Goal: Task Accomplishment & Management: Manage account settings

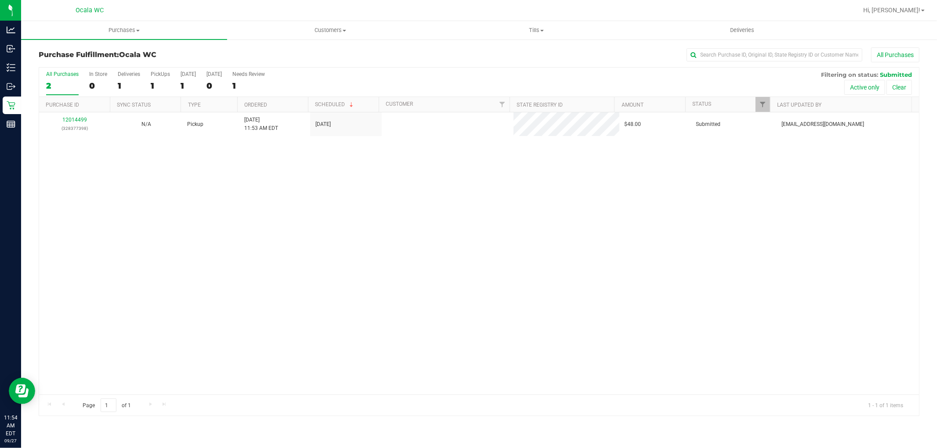
click at [231, 255] on div "12014499 (328377398) N/A Pickup [DATE] 11:53 AM EDT 9/27/2025 $48.00 Submitted …" at bounding box center [479, 253] width 880 height 282
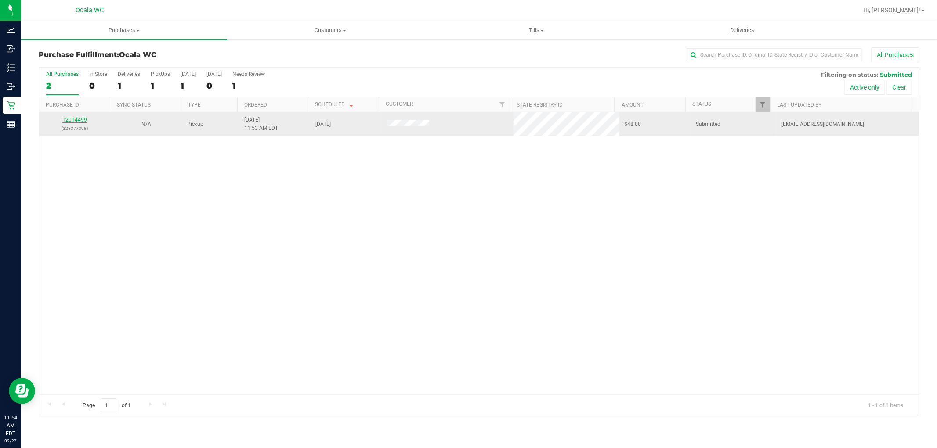
click at [77, 117] on link "12014499" at bounding box center [74, 120] width 25 height 6
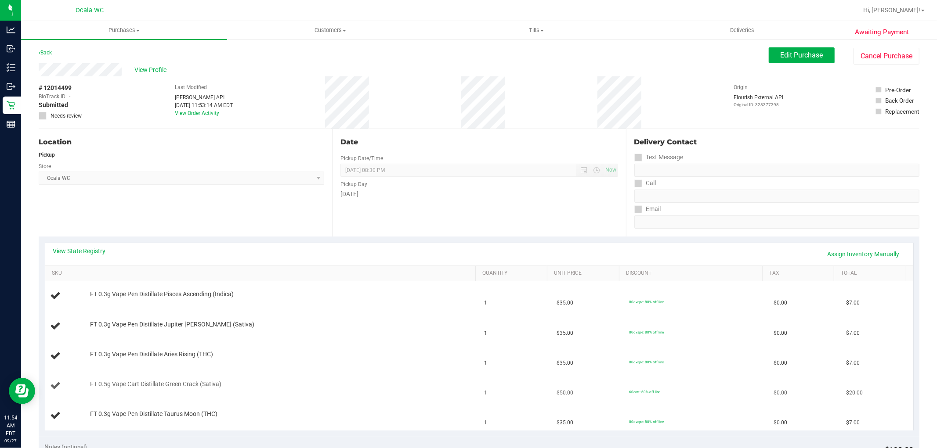
click at [427, 380] on td "FT 0.5g Vape Cart Distillate Green Crack (Sativa)" at bounding box center [262, 387] width 434 height 30
click at [91, 251] on link "View State Registry" at bounding box center [79, 251] width 53 height 9
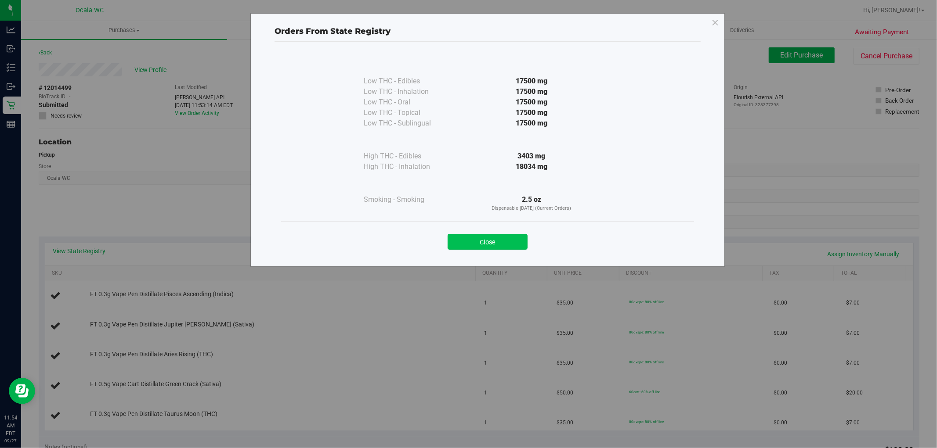
click at [470, 244] on button "Close" at bounding box center [487, 242] width 80 height 16
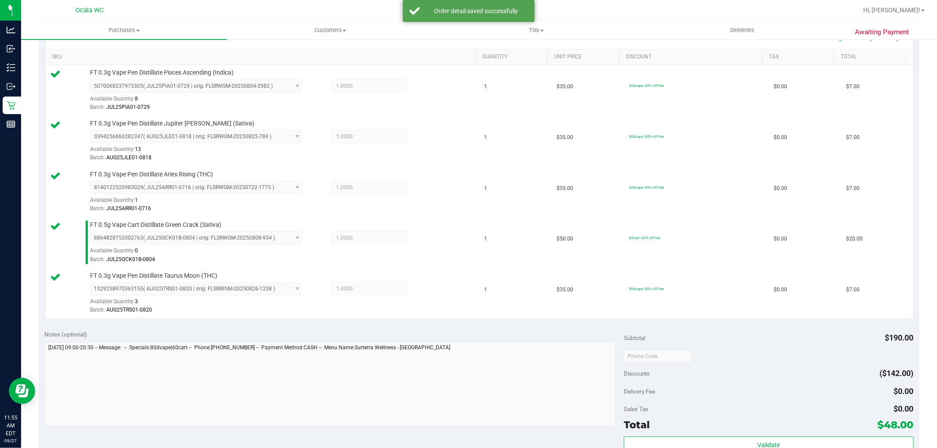
scroll to position [474, 0]
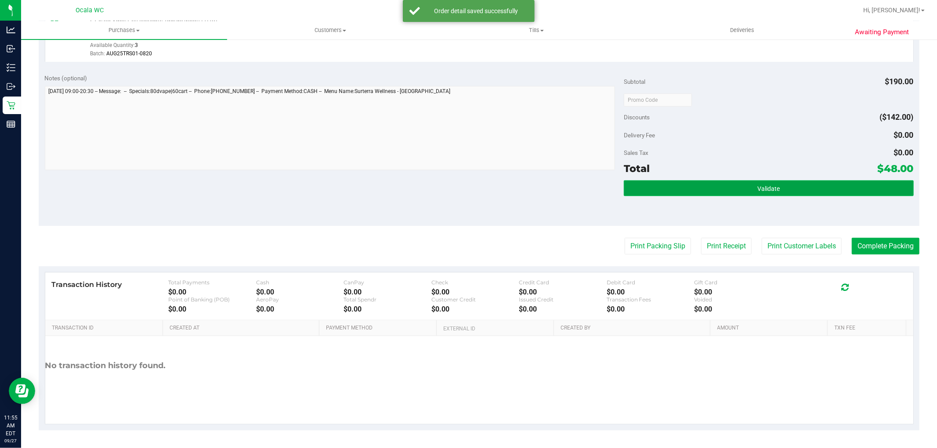
click at [791, 190] on button "Validate" at bounding box center [768, 188] width 289 height 16
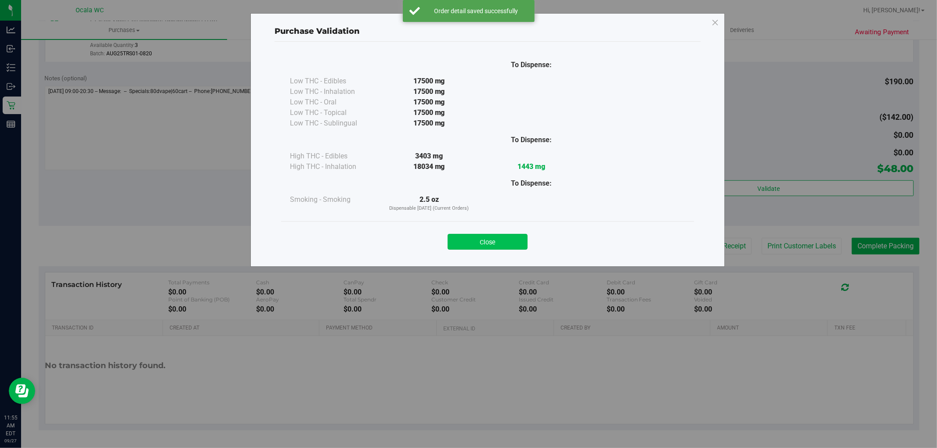
click at [498, 247] on button "Close" at bounding box center [487, 242] width 80 height 16
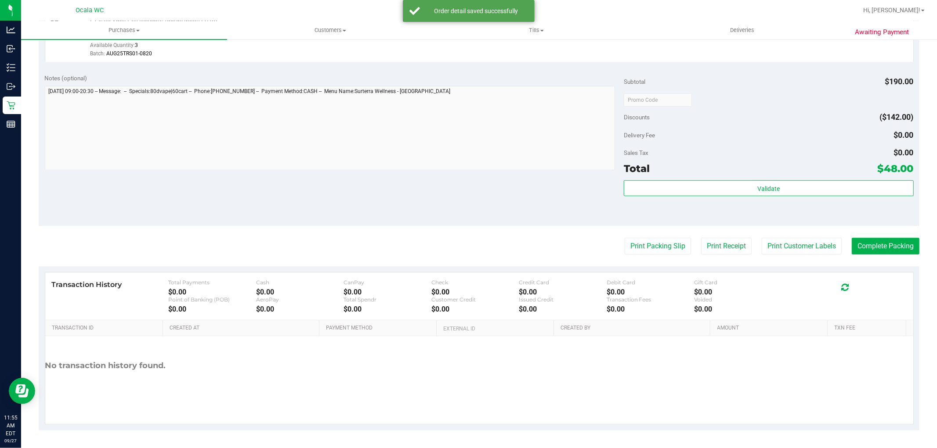
click at [809, 117] on div "Discounts ($142.00)" at bounding box center [768, 117] width 289 height 16
click at [649, 250] on button "Print Packing Slip" at bounding box center [657, 246] width 66 height 17
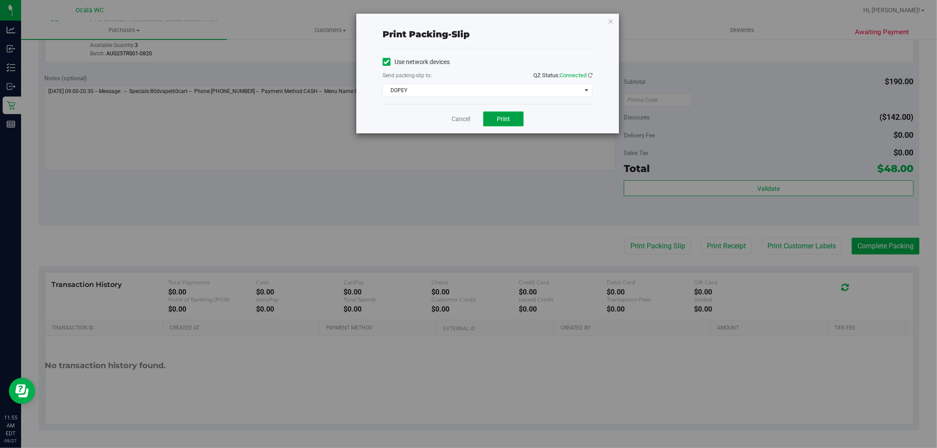
click at [502, 119] on span "Print" at bounding box center [503, 118] width 13 height 7
click at [457, 122] on link "Cancel" at bounding box center [460, 119] width 18 height 9
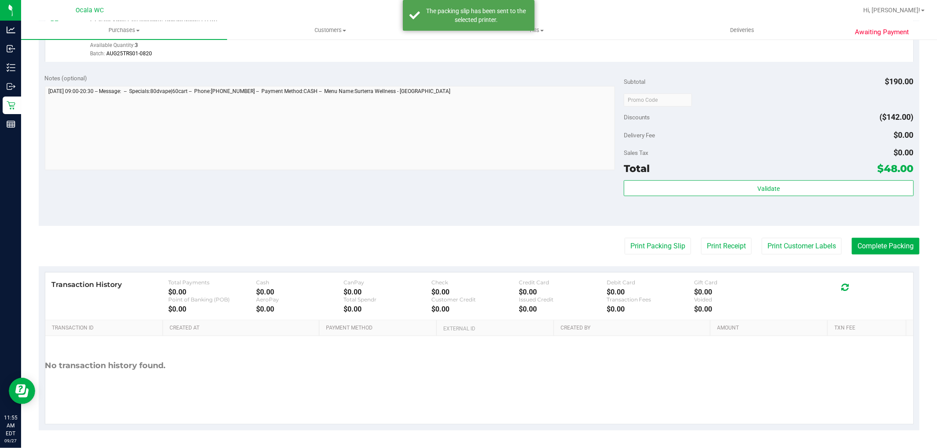
click at [464, 200] on div "Notes (optional) Subtotal $190.00 Discounts ($142.00) Delivery Fee $0.00 Sales …" at bounding box center [479, 147] width 880 height 158
click at [895, 246] on button "Complete Packing" at bounding box center [886, 246] width 68 height 17
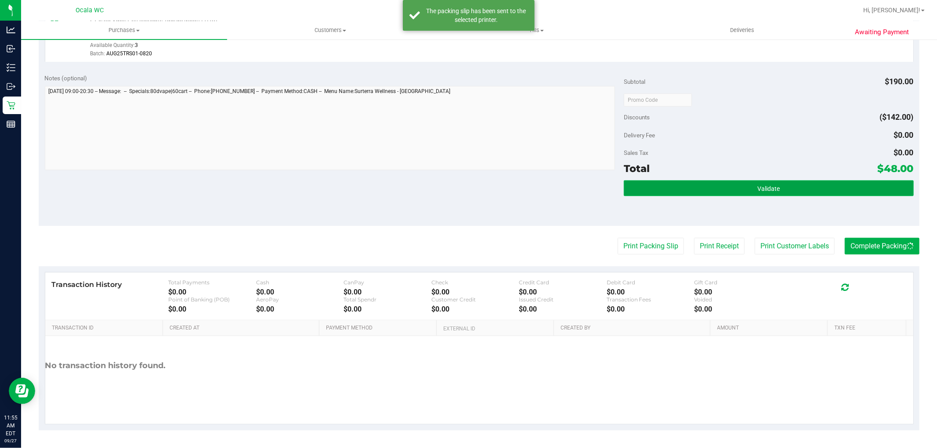
click at [736, 193] on button "Validate" at bounding box center [768, 188] width 289 height 16
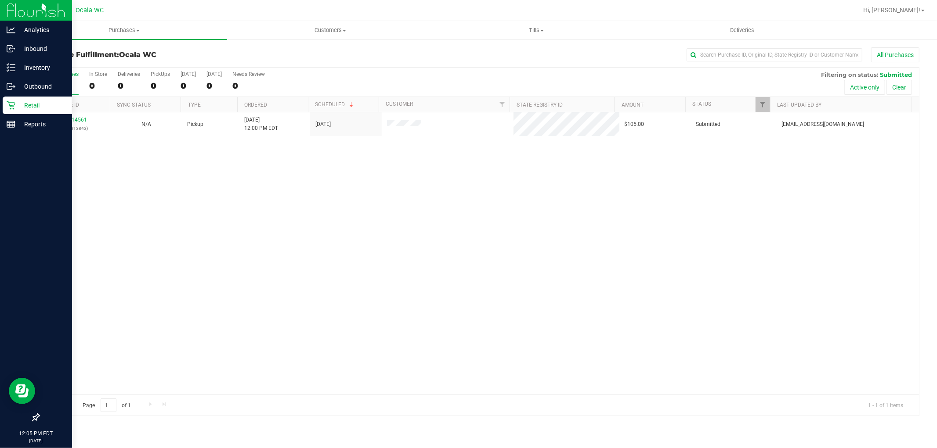
click at [7, 107] on icon at bounding box center [11, 105] width 9 height 9
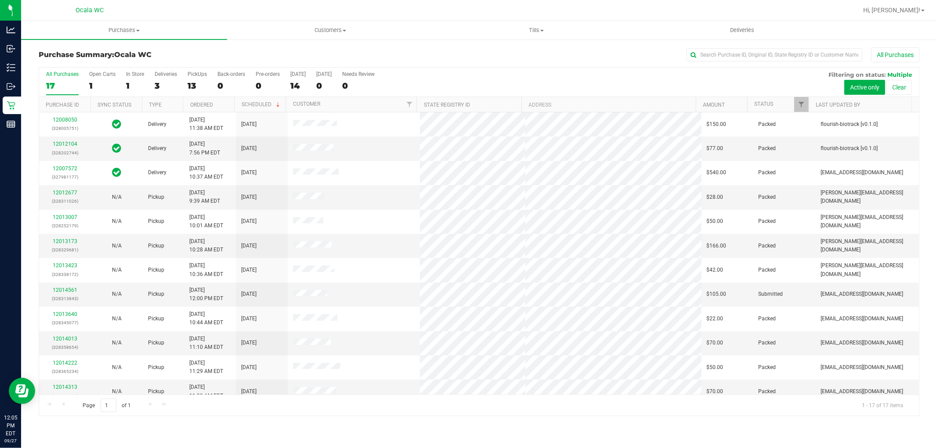
click at [743, 97] on th "Amount" at bounding box center [721, 104] width 51 height 15
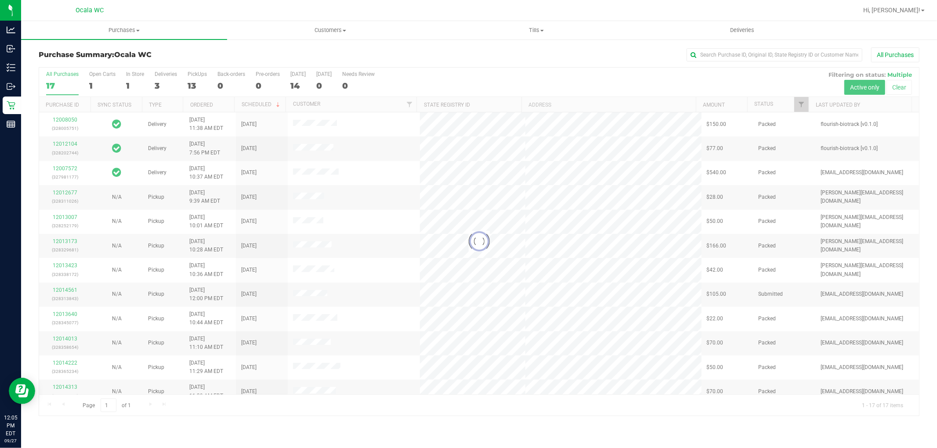
click at [763, 103] on div at bounding box center [479, 242] width 880 height 348
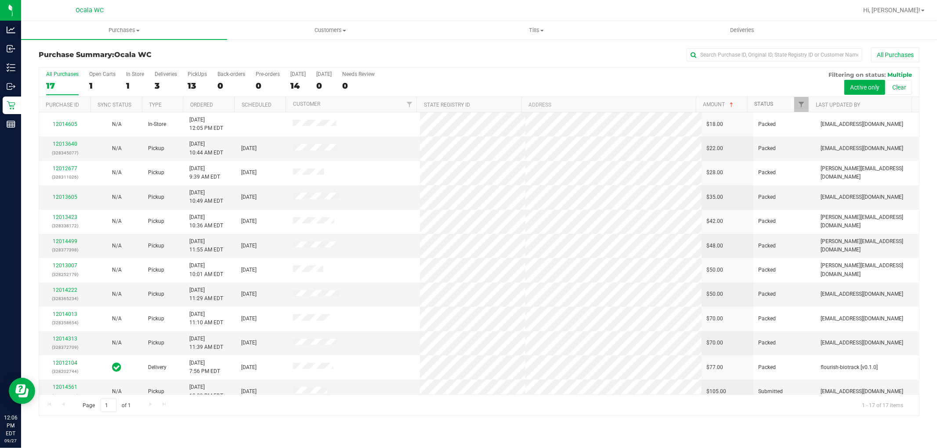
click at [763, 103] on link "Status" at bounding box center [763, 104] width 19 height 6
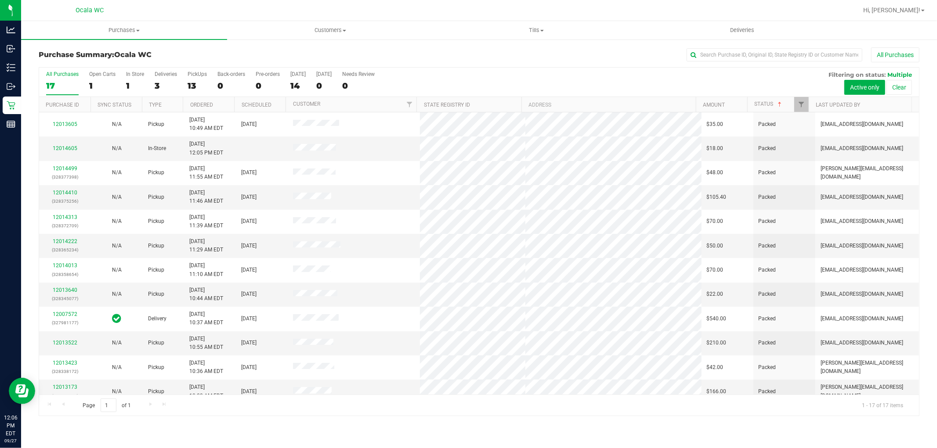
click at [772, 100] on th "Status" at bounding box center [777, 104] width 61 height 15
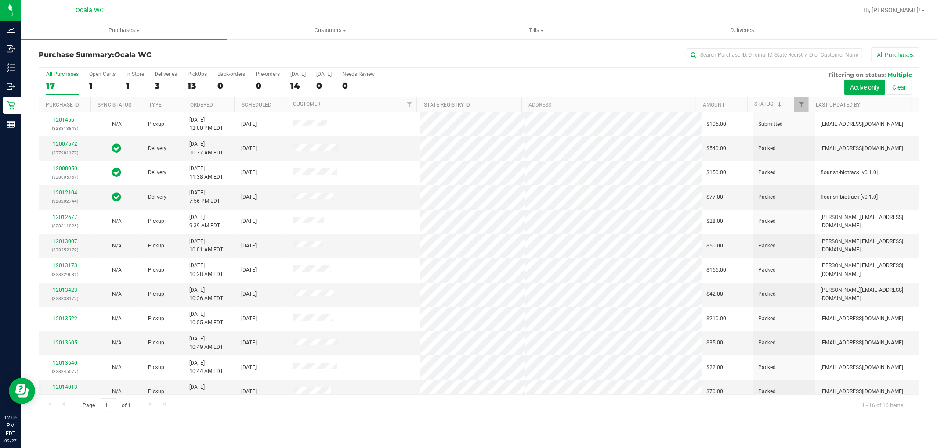
click at [596, 78] on div "All Purchases 17 Open Carts 1 In Store 1 Deliveries 3 PickUps 13 Back-orders 0 …" at bounding box center [479, 82] width 880 height 29
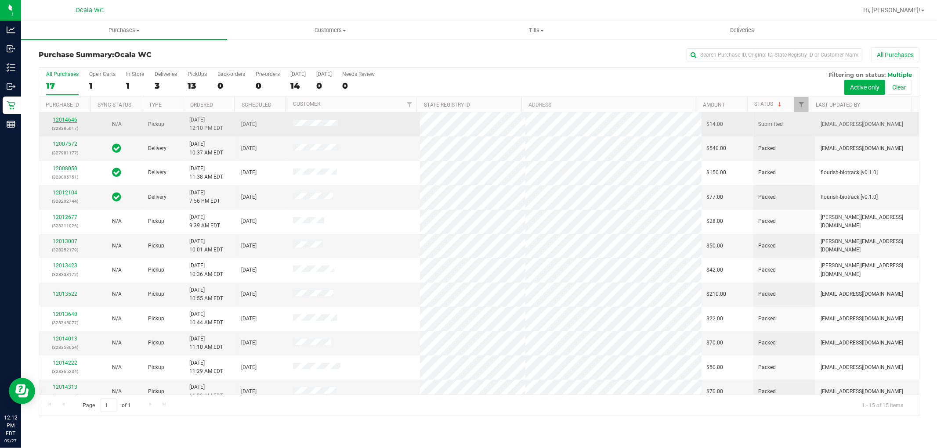
click at [76, 120] on link "12014646" at bounding box center [65, 120] width 25 height 6
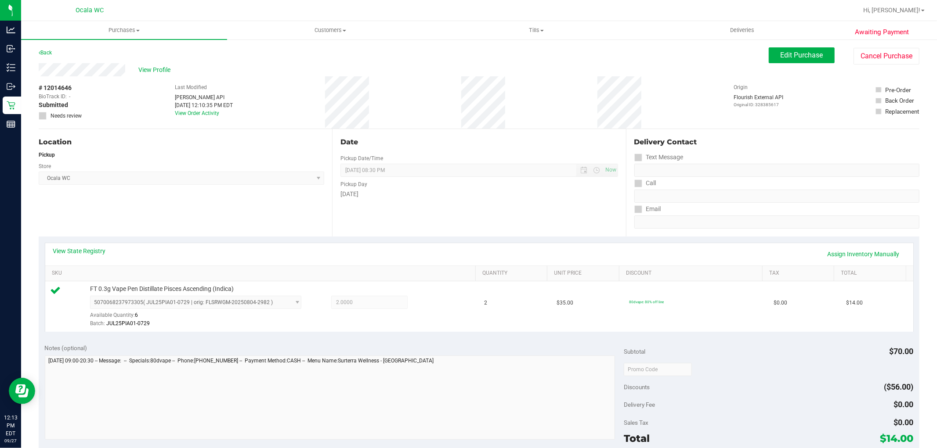
scroll to position [270, 0]
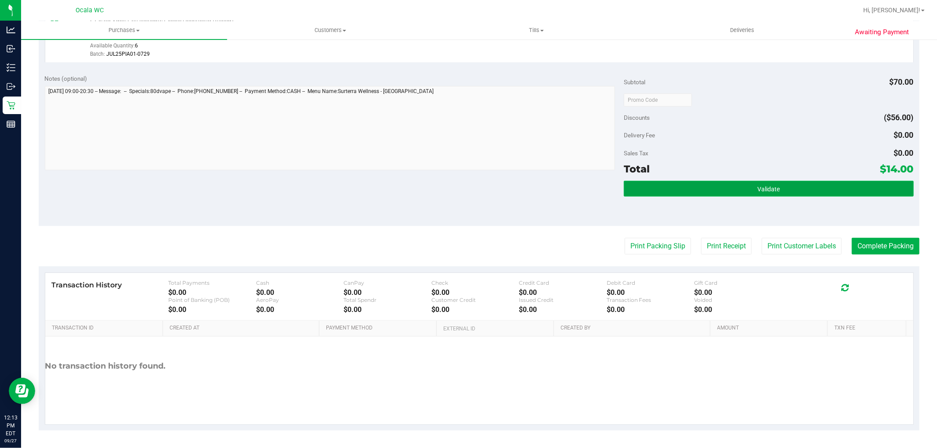
click at [768, 186] on span "Validate" at bounding box center [768, 189] width 22 height 7
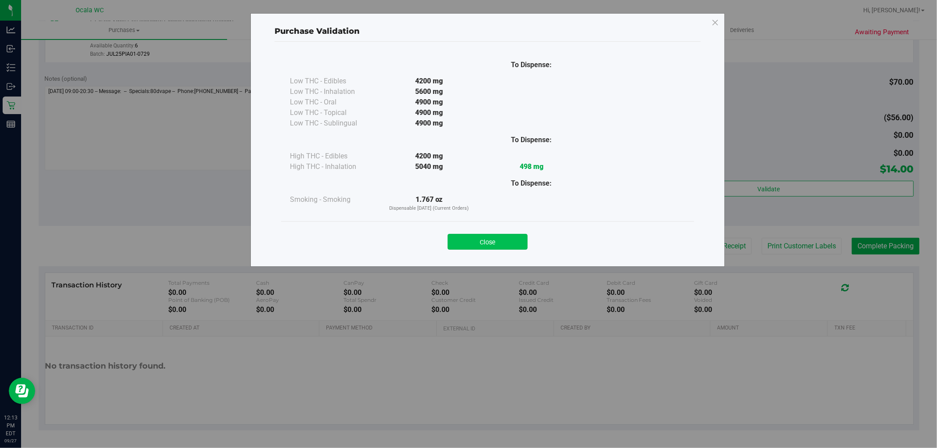
click at [477, 236] on button "Close" at bounding box center [487, 242] width 80 height 16
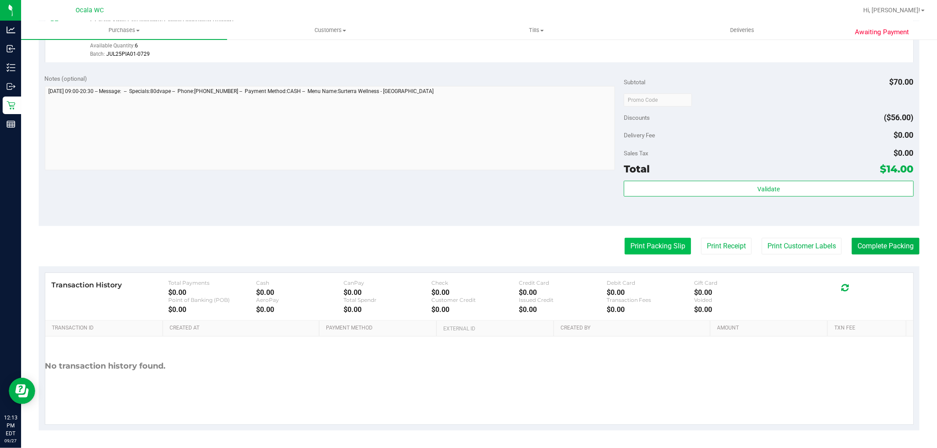
click at [648, 249] on button "Print Packing Slip" at bounding box center [657, 246] width 66 height 17
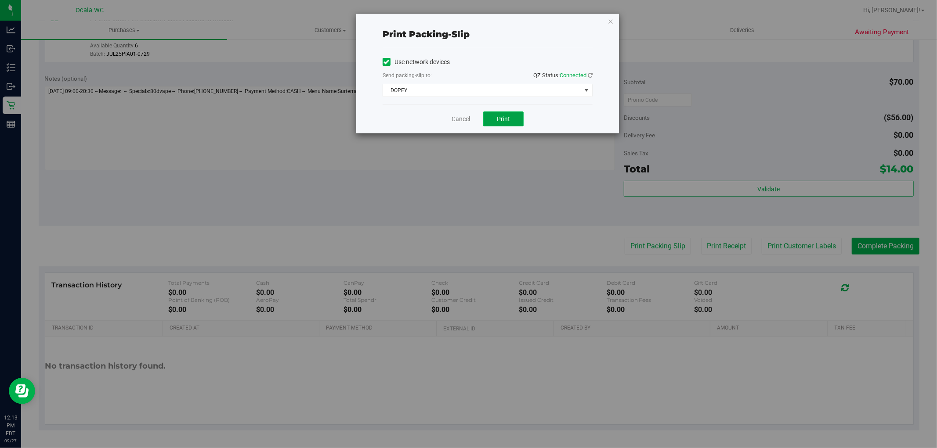
click at [498, 115] on span "Print" at bounding box center [503, 118] width 13 height 7
click at [462, 121] on link "Cancel" at bounding box center [460, 119] width 18 height 9
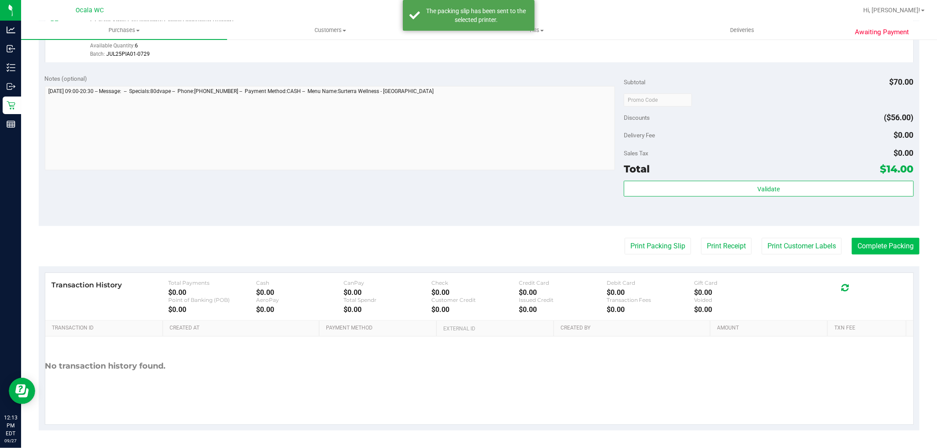
click at [878, 246] on button "Complete Packing" at bounding box center [886, 246] width 68 height 17
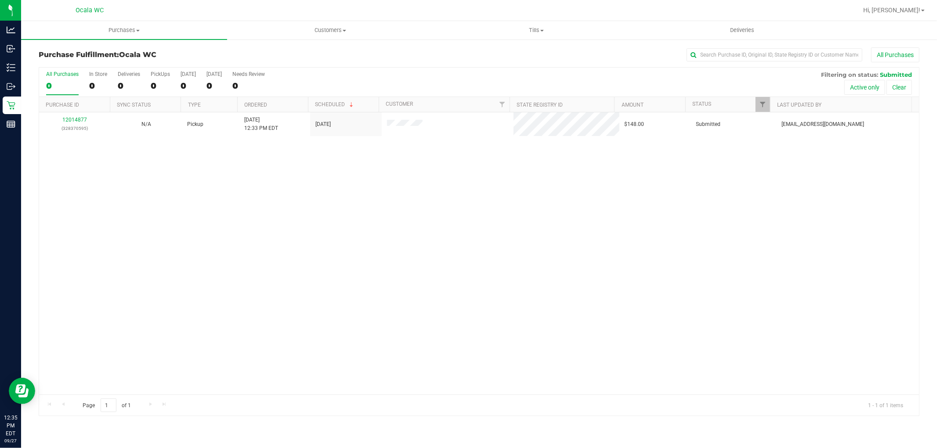
click at [522, 310] on div "12014877 (328370595) N/A Pickup 9/27/2025 12:33 PM EDT 9/27/2025 $148.00 Submit…" at bounding box center [479, 253] width 880 height 282
click at [495, 256] on div "No results found." at bounding box center [479, 283] width 880 height 342
click at [571, 309] on div "No results found." at bounding box center [479, 283] width 880 height 342
click at [3, 106] on div "Retail" at bounding box center [12, 106] width 18 height 18
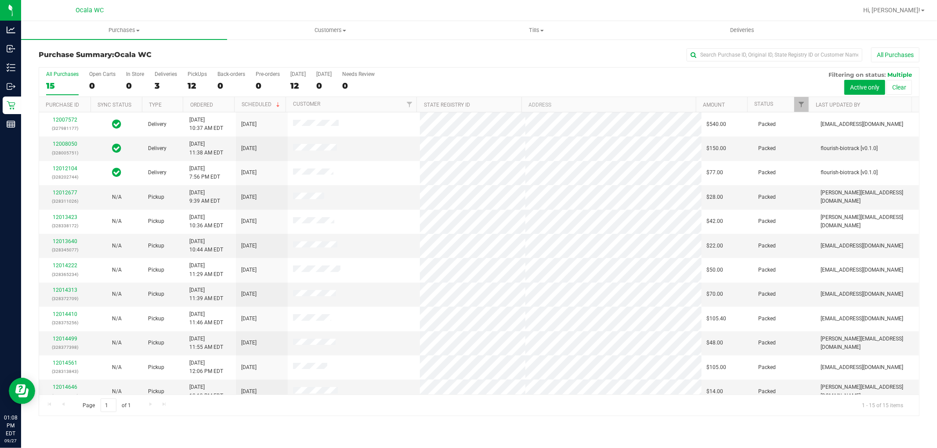
click at [560, 51] on div "All Purchases" at bounding box center [625, 54] width 587 height 15
click at [195, 81] on div "12" at bounding box center [197, 86] width 19 height 10
click at [0, 0] on input "PickUps 12" at bounding box center [0, 0] width 0 height 0
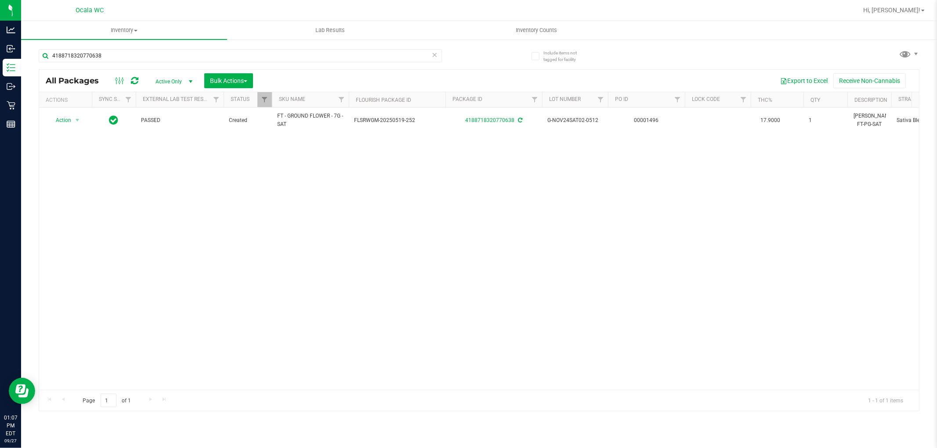
click at [497, 251] on div "Action Action Adjust qty Create package Edit attributes Global inventory Locate…" at bounding box center [479, 249] width 880 height 282
